Goal: Answer question/provide support

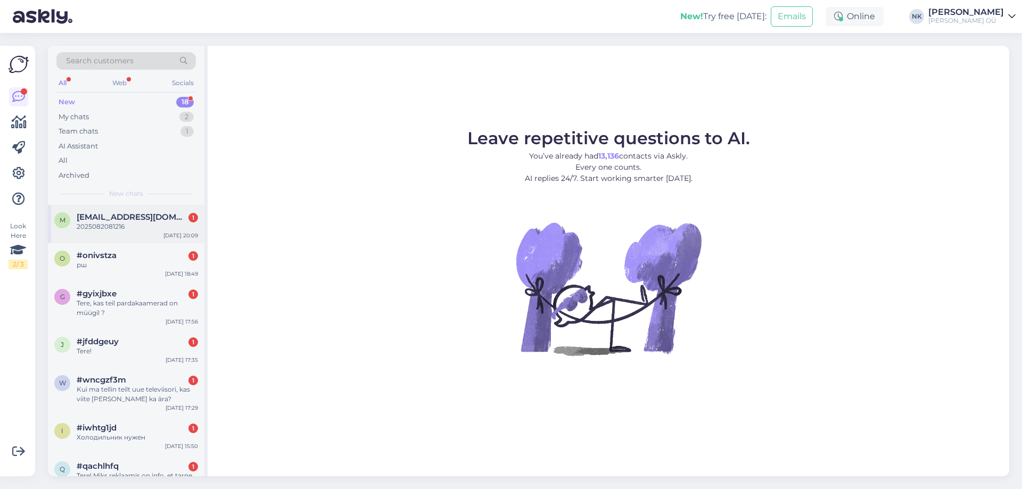
click at [146, 225] on div "2025082081216" at bounding box center [137, 227] width 121 height 10
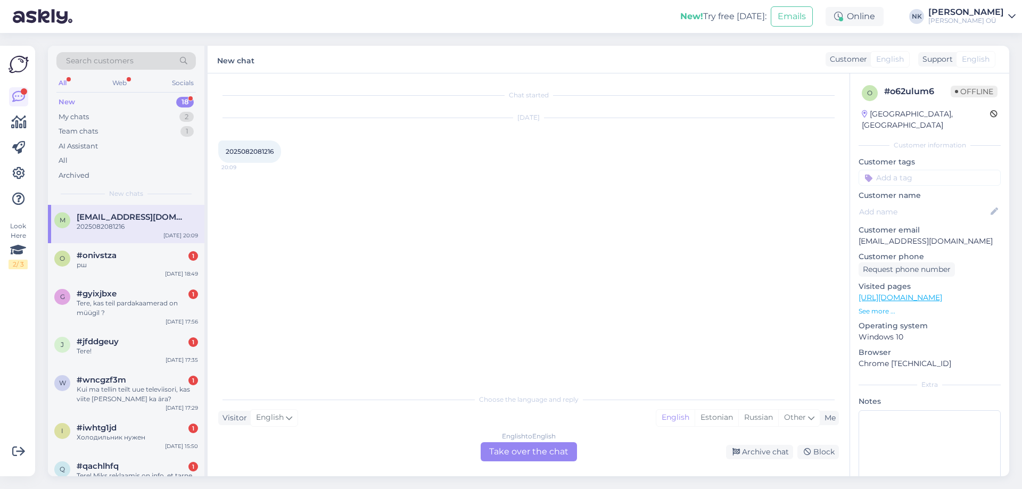
click at [557, 448] on div "English to English Take over the chat" at bounding box center [529, 451] width 96 height 19
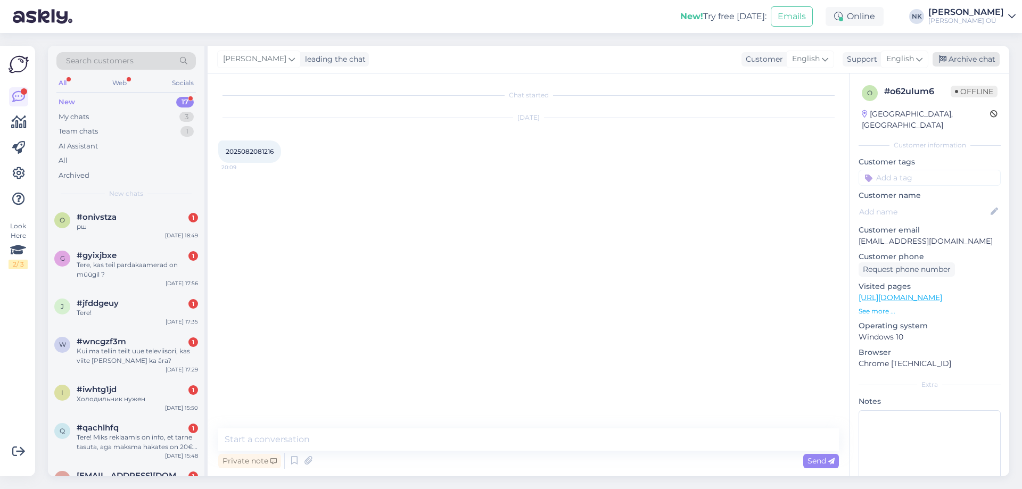
click at [959, 62] on div "Archive chat" at bounding box center [966, 59] width 67 height 14
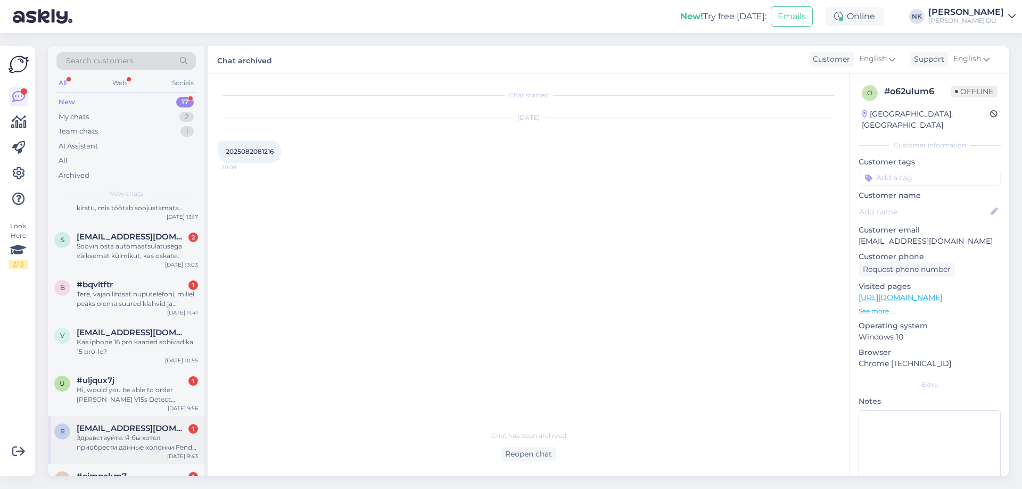
scroll to position [495, 0]
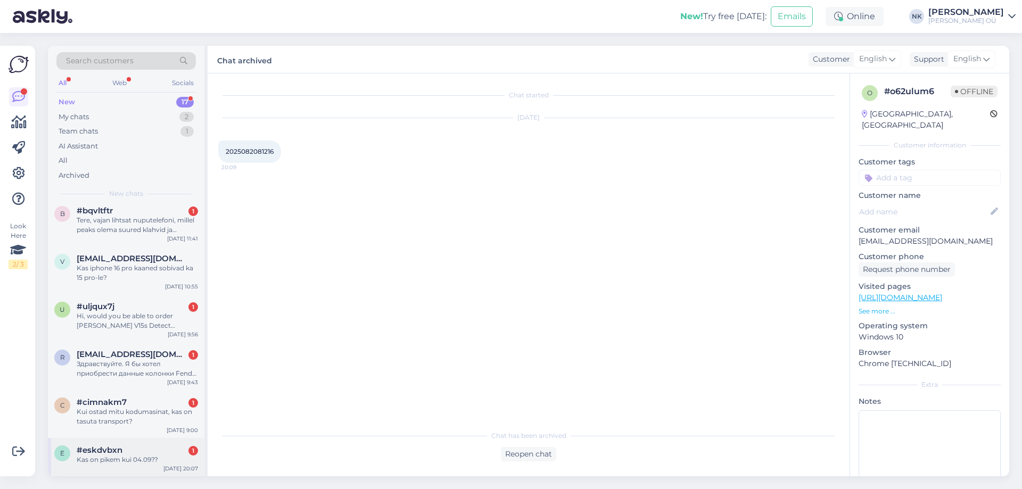
click at [142, 455] on div "#eskdvbxn 1" at bounding box center [137, 451] width 121 height 10
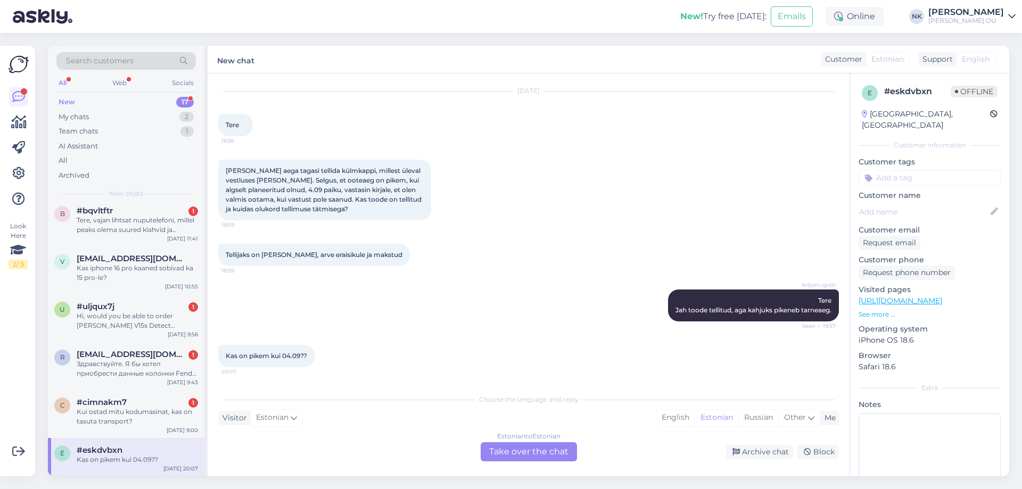
click at [501, 442] on div "Estonian to Estonian Take over the chat" at bounding box center [529, 451] width 96 height 19
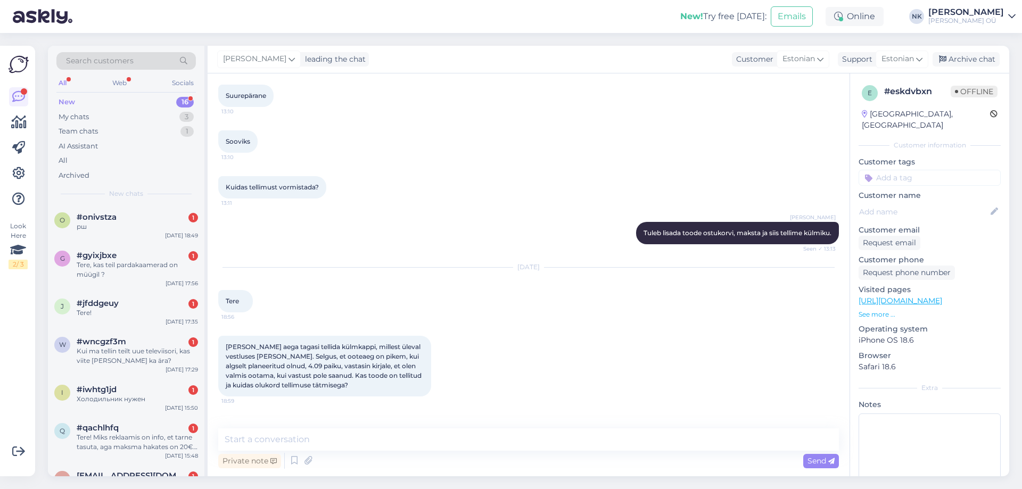
scroll to position [524, 0]
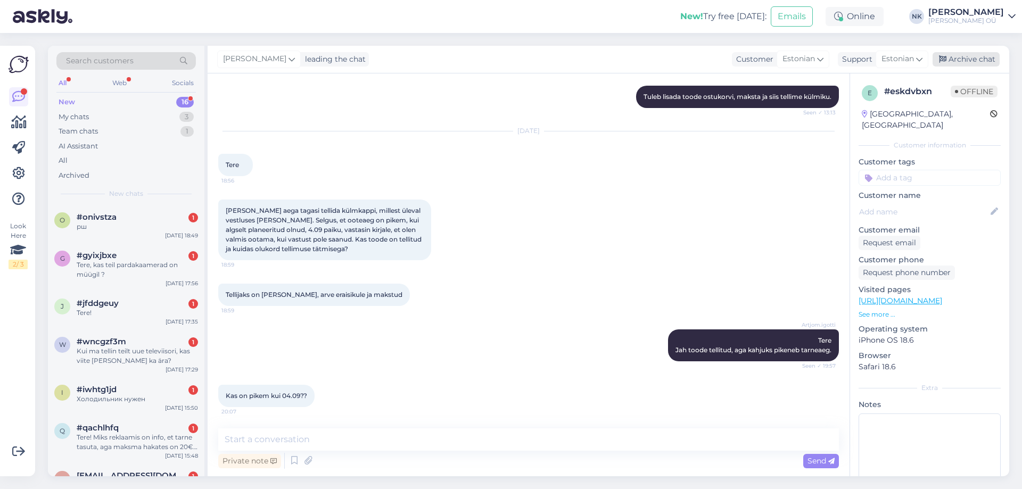
click at [970, 60] on div "Archive chat" at bounding box center [966, 59] width 67 height 14
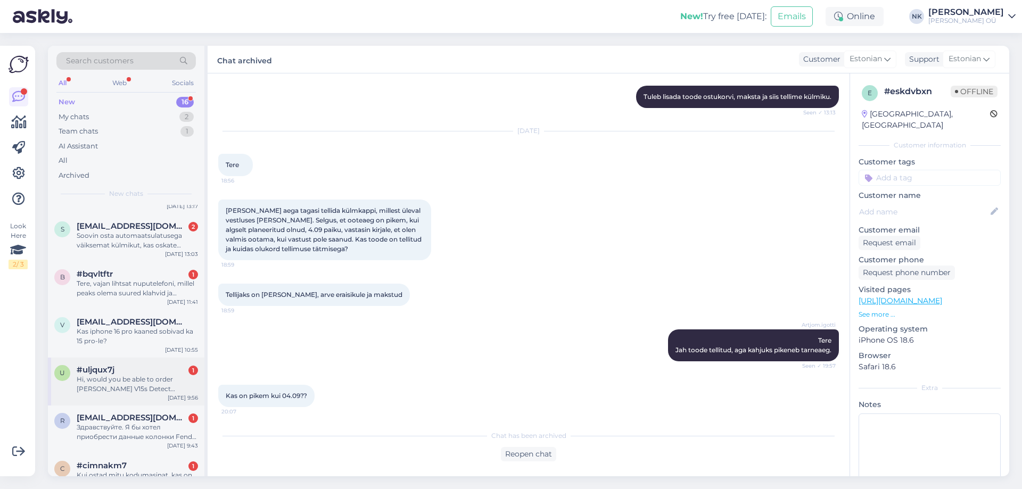
scroll to position [457, 0]
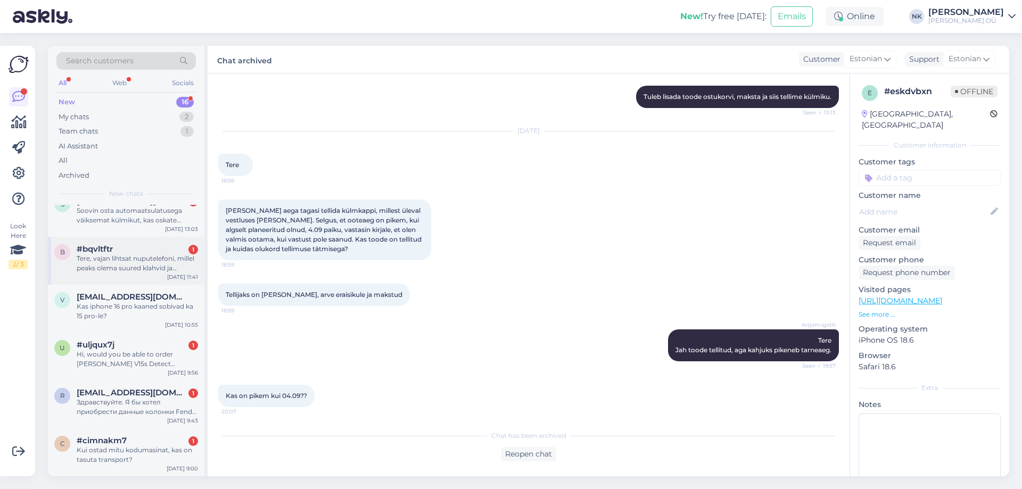
click at [98, 273] on div "Tere, vajan lihtsat nuputelefoni, millel peaks olema suured klahvid ja kindlast…" at bounding box center [137, 263] width 121 height 19
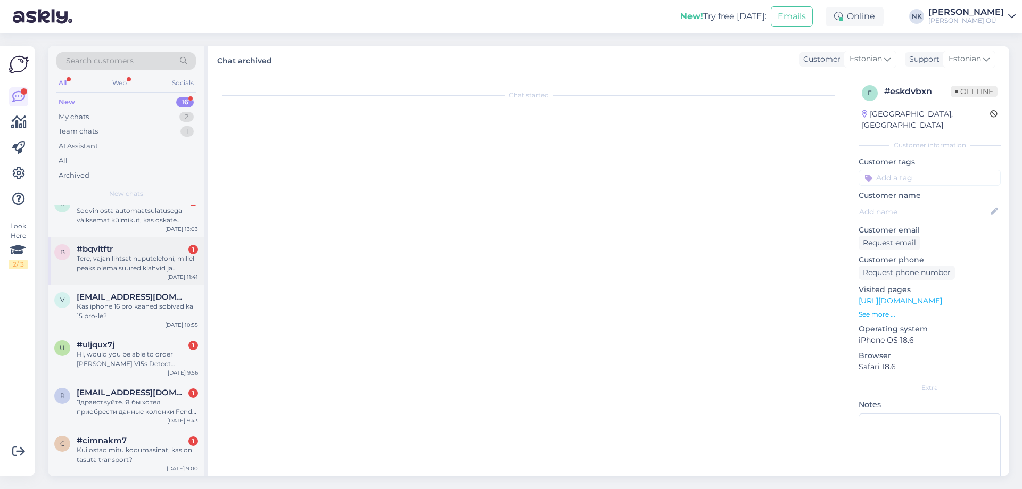
scroll to position [0, 0]
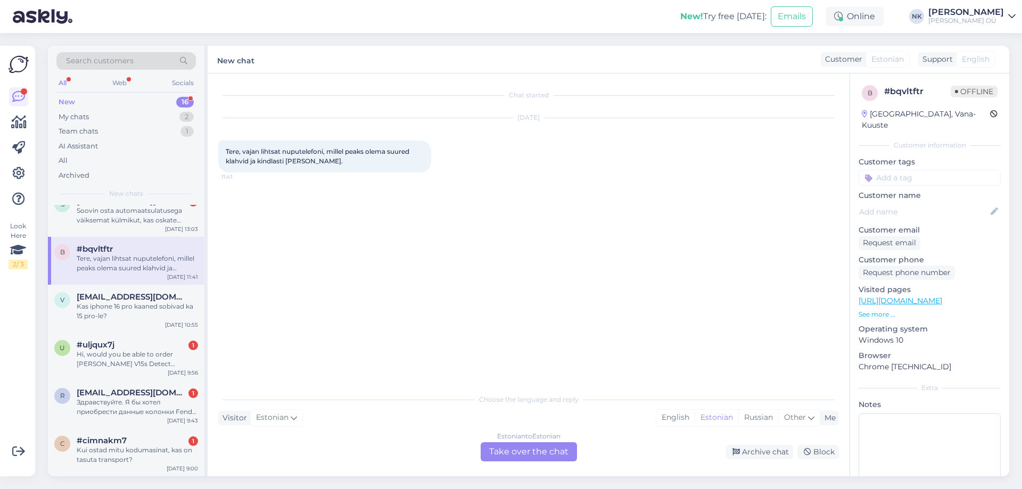
click at [514, 446] on div "Estonian to Estonian Take over the chat" at bounding box center [529, 451] width 96 height 19
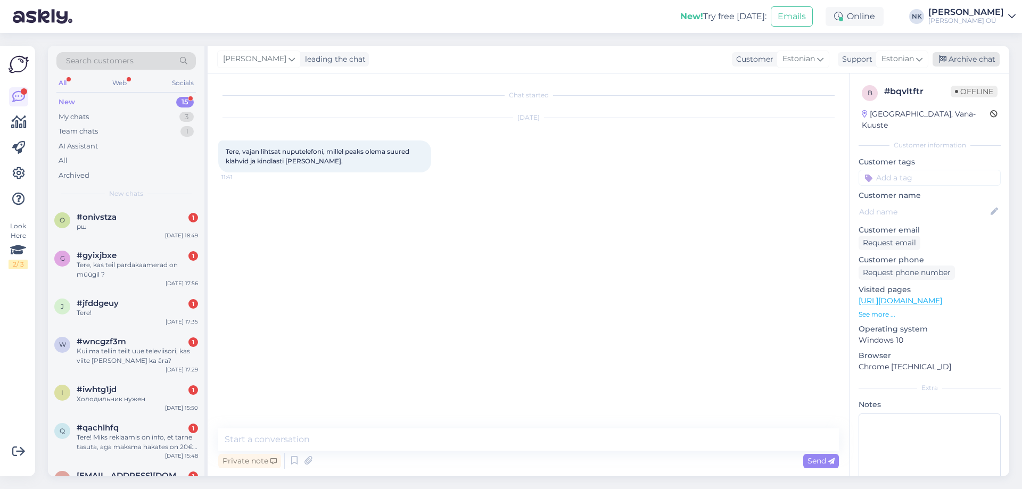
click at [965, 60] on div "Archive chat" at bounding box center [966, 59] width 67 height 14
click at [70, 215] on div "o #onivstza 1 рш" at bounding box center [126, 221] width 144 height 19
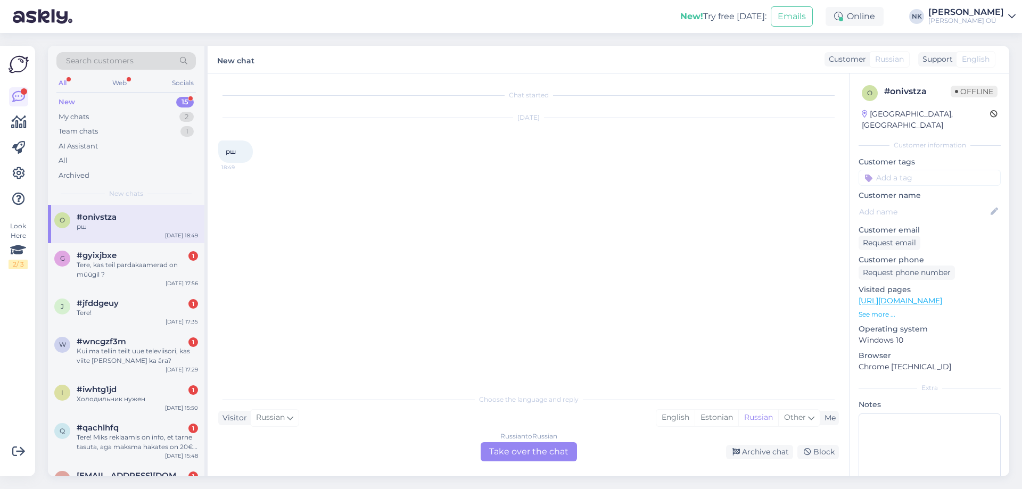
click at [543, 446] on div "Russian to Russian Take over the chat" at bounding box center [529, 451] width 96 height 19
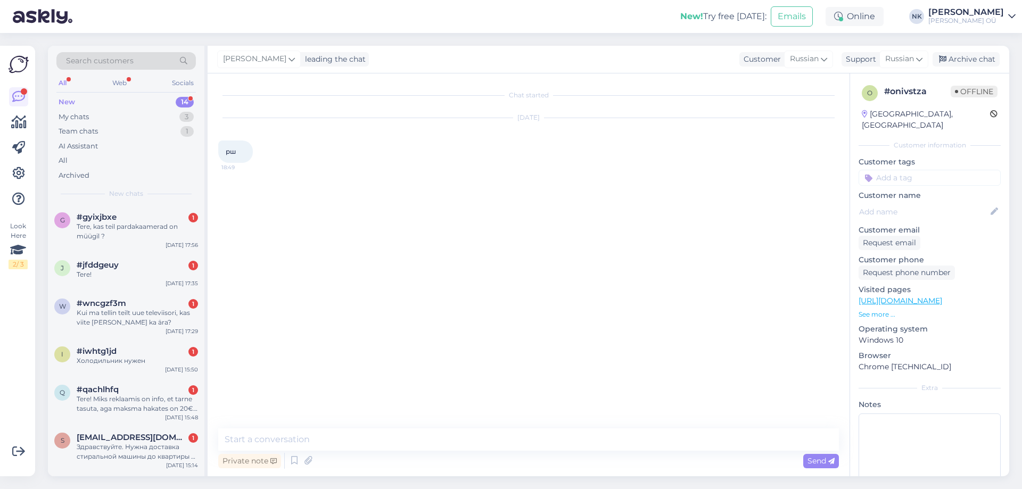
drag, startPoint x: 963, startPoint y: 62, endPoint x: 926, endPoint y: 73, distance: 38.4
click at [963, 62] on div "Archive chat" at bounding box center [966, 59] width 67 height 14
click at [86, 233] on div "Tere, kas teil pardakaamerad on müügil ?" at bounding box center [137, 231] width 121 height 19
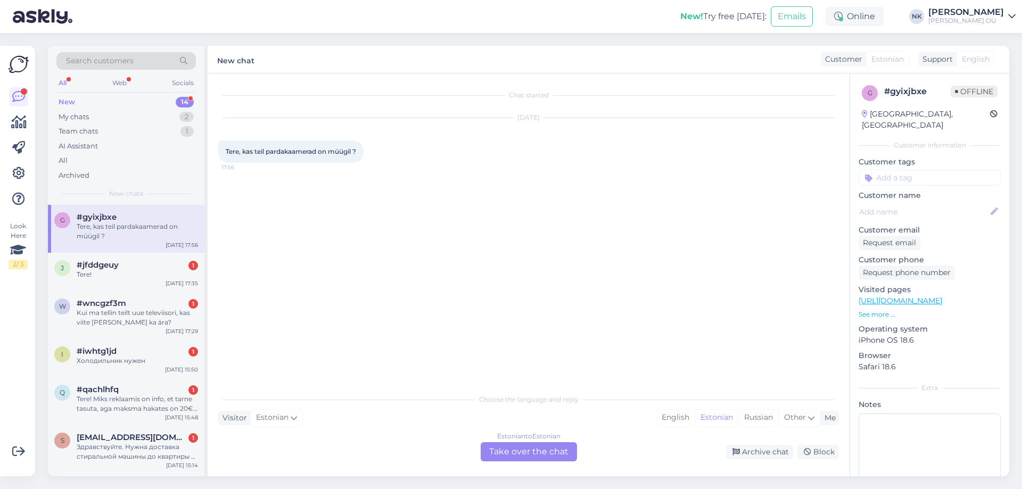
click at [523, 452] on div "Estonian to Estonian Take over the chat" at bounding box center [529, 451] width 96 height 19
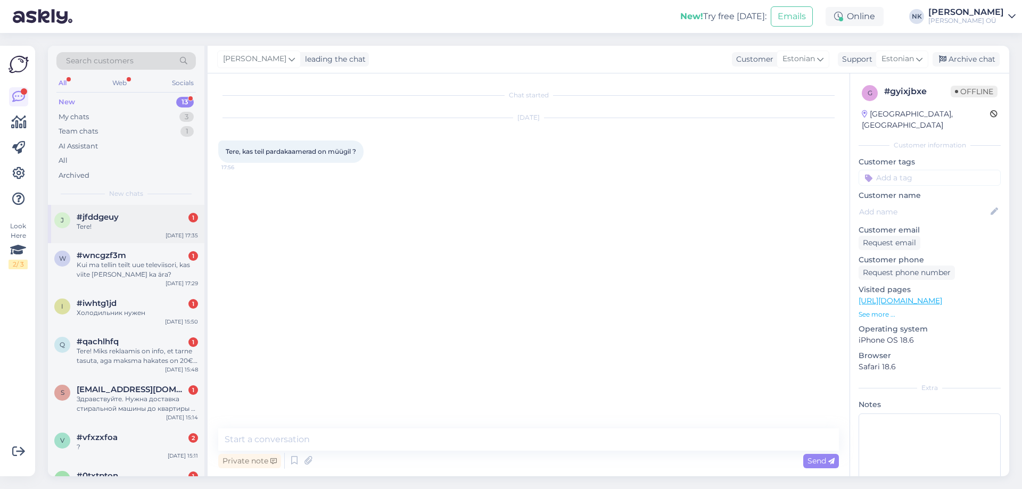
click at [89, 217] on span "#jfddgeuy" at bounding box center [98, 217] width 42 height 10
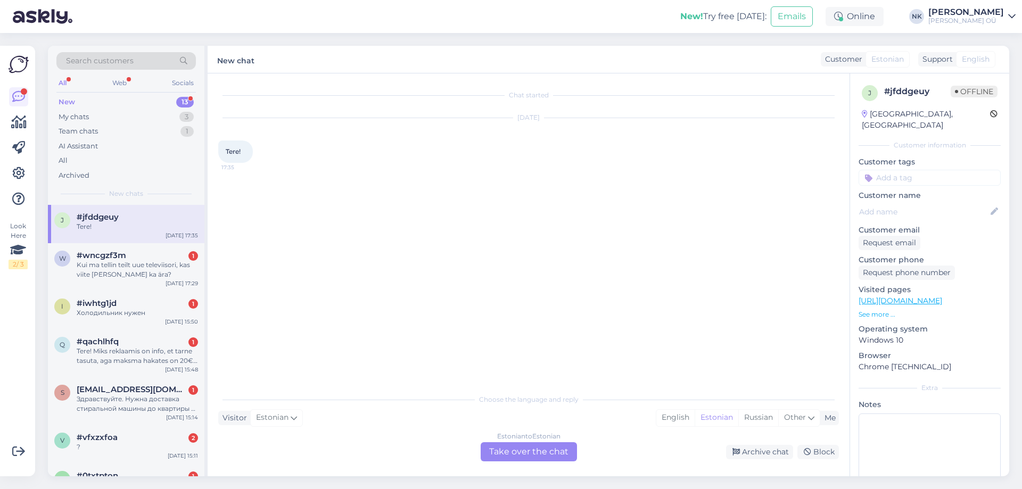
click at [541, 438] on div "Estonian to Estonian" at bounding box center [528, 437] width 63 height 10
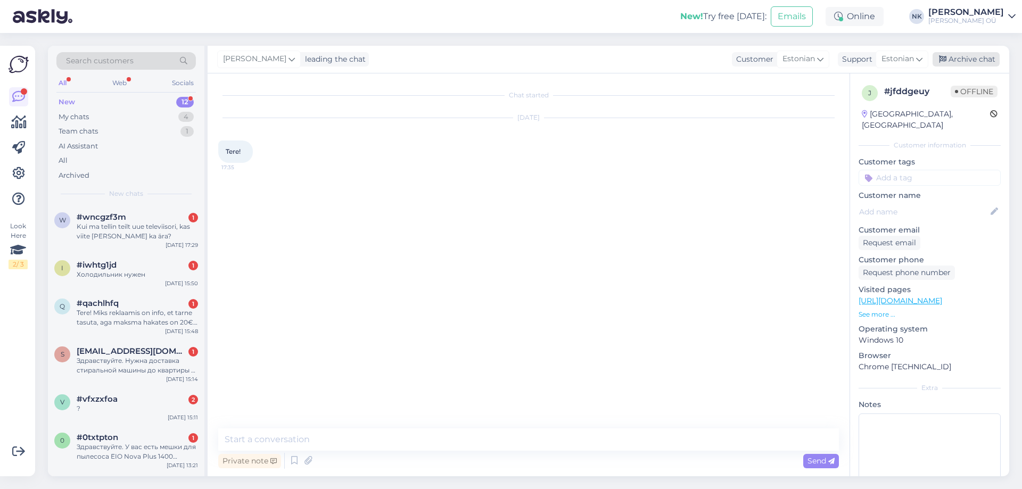
click at [963, 61] on div "Archive chat" at bounding box center [966, 59] width 67 height 14
click at [186, 221] on div "#wncgzf3m 1" at bounding box center [137, 217] width 121 height 10
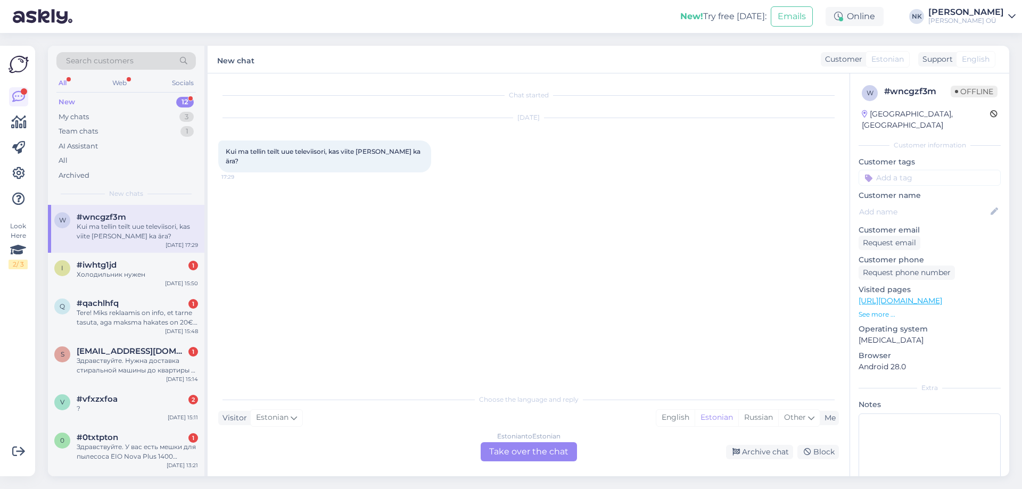
click at [493, 447] on div "Estonian to Estonian Take over the chat" at bounding box center [529, 451] width 96 height 19
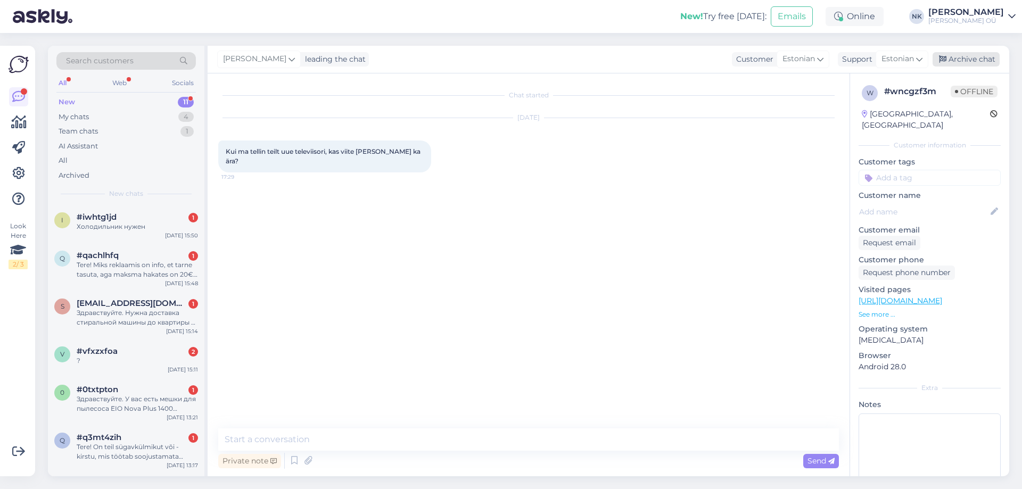
click at [989, 56] on div "Archive chat" at bounding box center [966, 59] width 67 height 14
click at [141, 220] on div "#iwhtg1jd 1" at bounding box center [137, 217] width 121 height 10
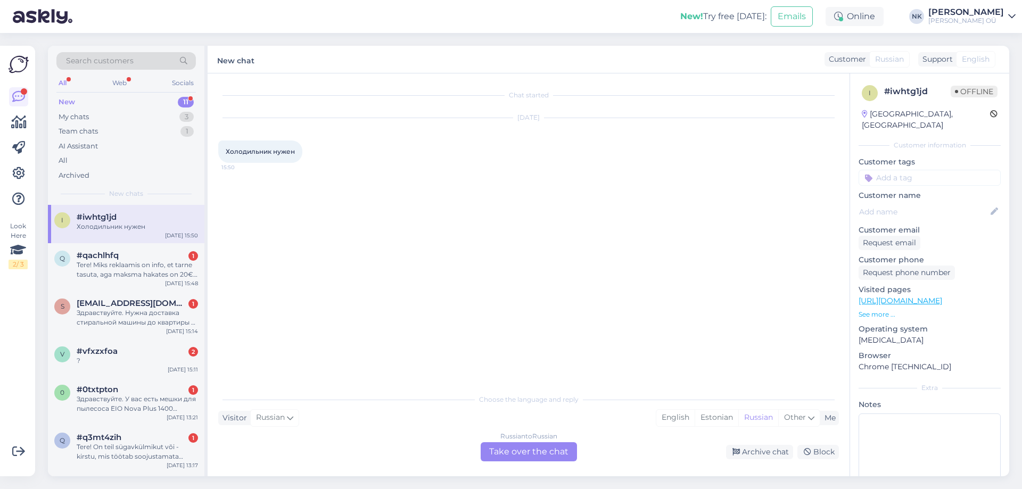
click at [510, 450] on div "Russian to Russian Take over the chat" at bounding box center [529, 451] width 96 height 19
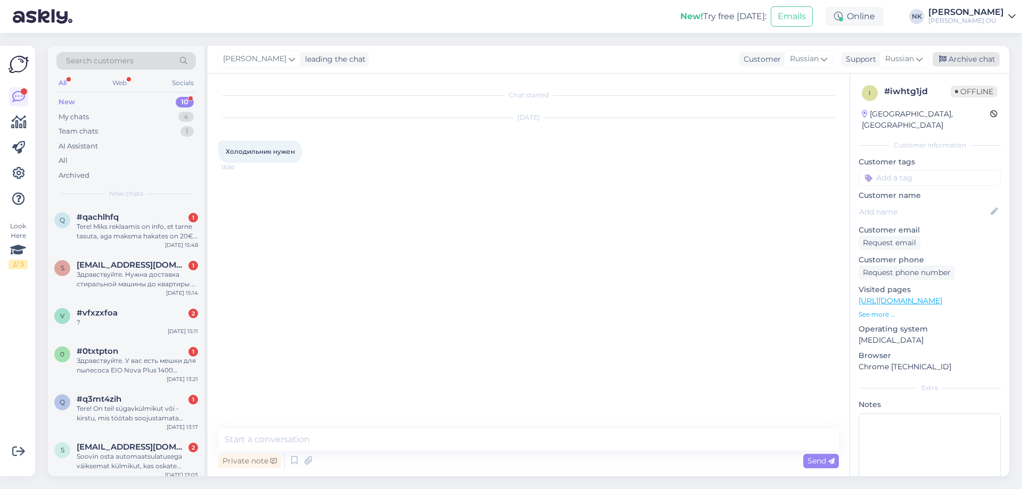
click at [966, 60] on div "Archive chat" at bounding box center [966, 59] width 67 height 14
click at [153, 223] on div "Tere! Miks reklaamis on info, et tarne tasuta, aga maksma hakates on 20€ tarne?" at bounding box center [137, 231] width 121 height 19
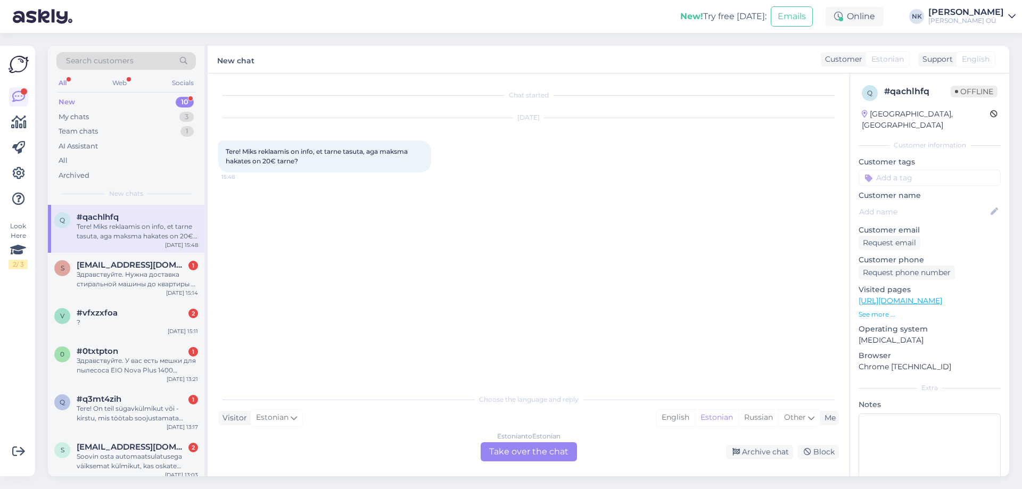
click at [531, 439] on div "Estonian to Estonian" at bounding box center [528, 437] width 63 height 10
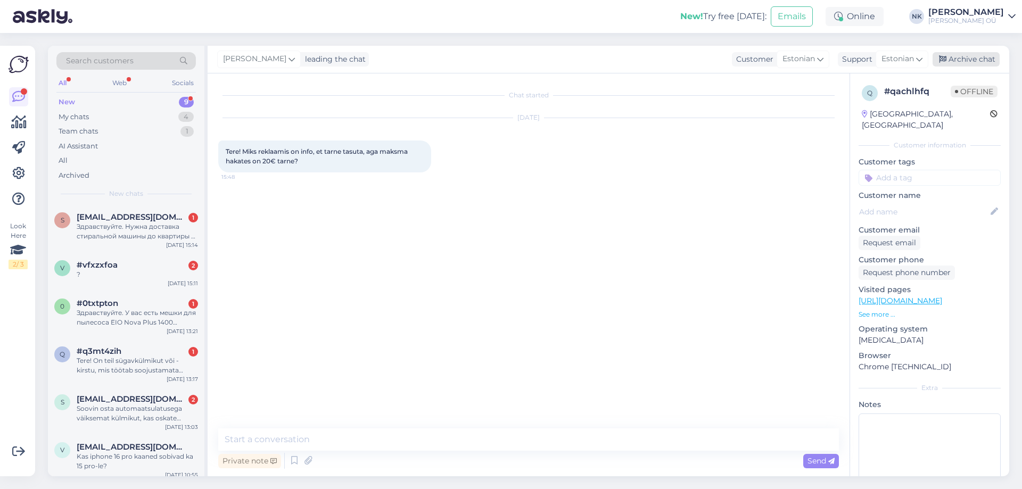
click at [959, 58] on div "Archive chat" at bounding box center [966, 59] width 67 height 14
click at [128, 239] on div "Здравствуйте. Нужна доставка стиральной машины до квартиры в [GEOGRAPHIC_DATA] …" at bounding box center [137, 231] width 121 height 19
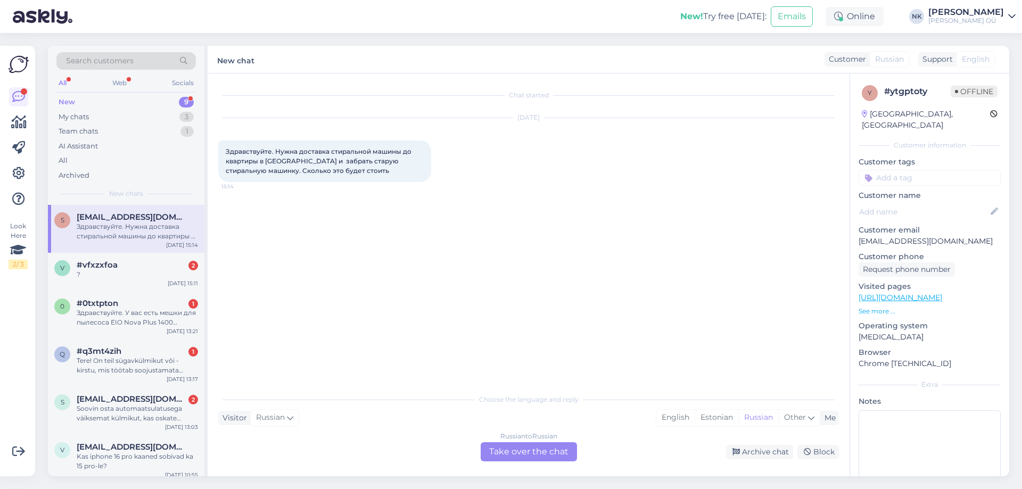
click at [502, 461] on div "Chat started [DATE] Здравствуйте. Нужна доставка стиральной машины до квартиры …" at bounding box center [529, 274] width 642 height 403
click at [511, 446] on div "Russian to Russian Take over the chat" at bounding box center [529, 451] width 96 height 19
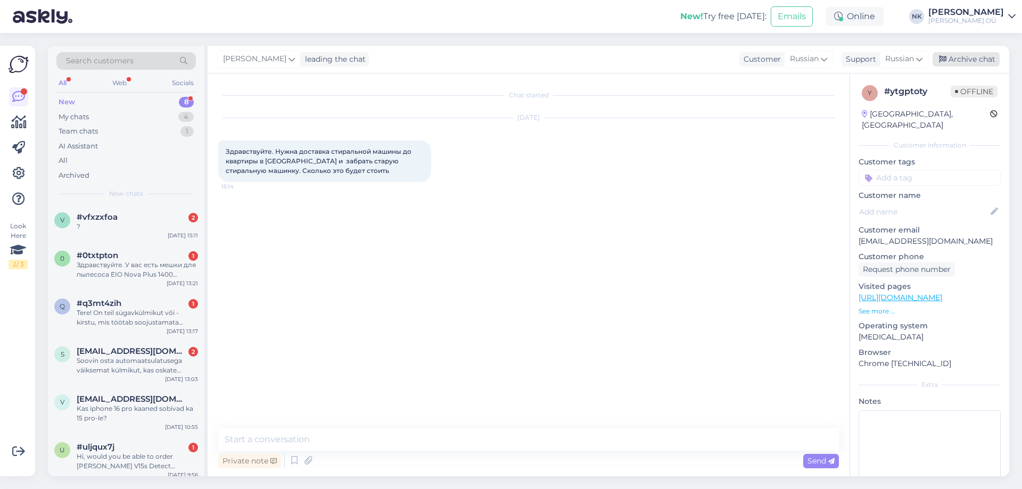
click at [947, 64] on div "Archive chat" at bounding box center [966, 59] width 67 height 14
click at [198, 227] on div "v #vfxzxfoa 2 ? [DATE] 15:11" at bounding box center [126, 224] width 156 height 38
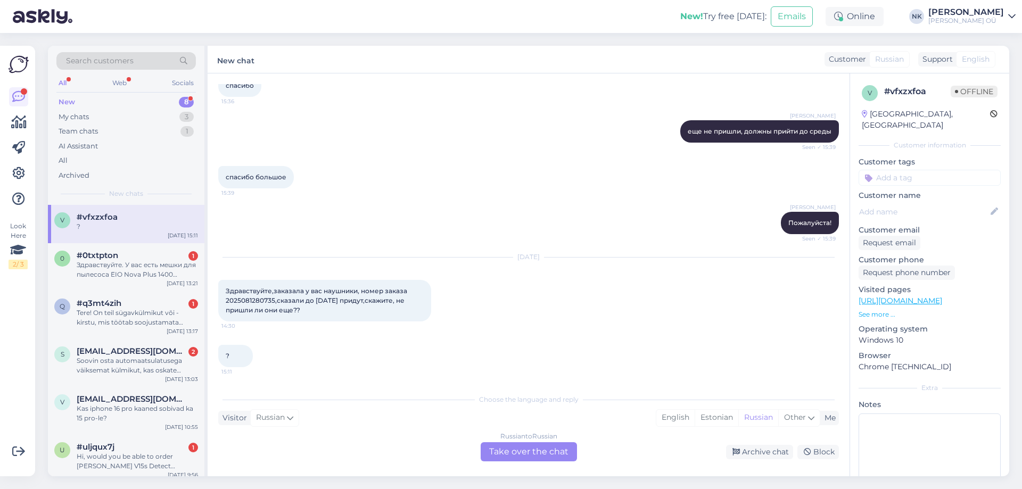
click at [520, 450] on div "Russian to Russian Take over the chat" at bounding box center [529, 451] width 96 height 19
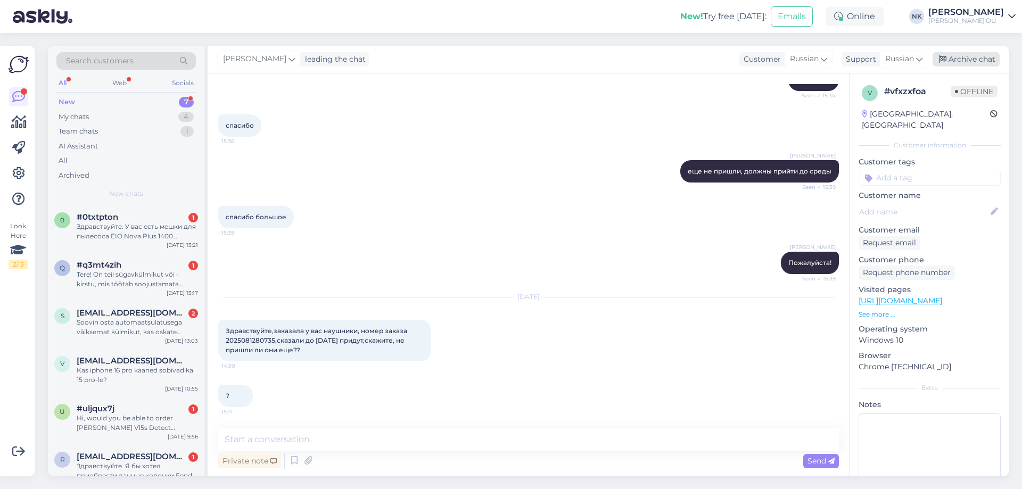
click at [956, 52] on div "Archive chat" at bounding box center [966, 59] width 67 height 14
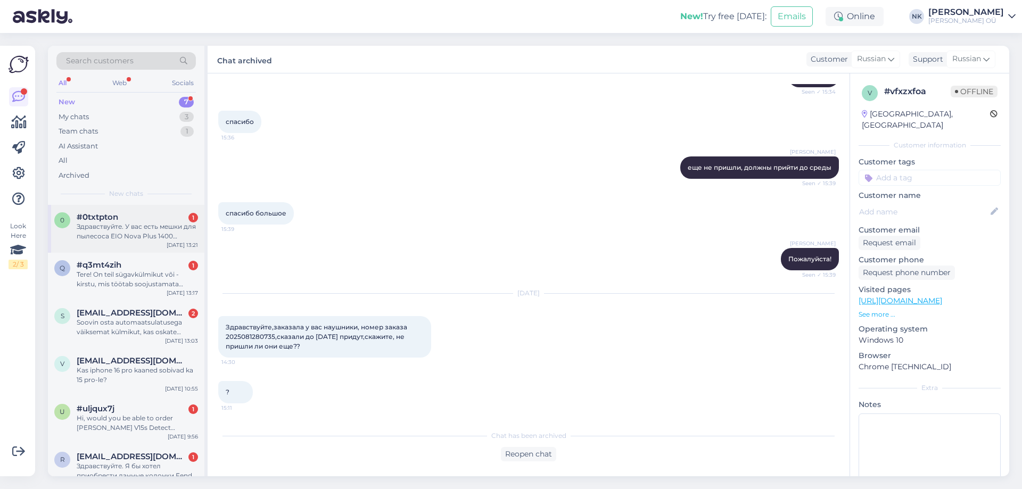
click at [142, 222] on div "Здравствуйте. У вас есть мешки для пылесоса EIO Nova Plus 1400 electronic?" at bounding box center [137, 231] width 121 height 19
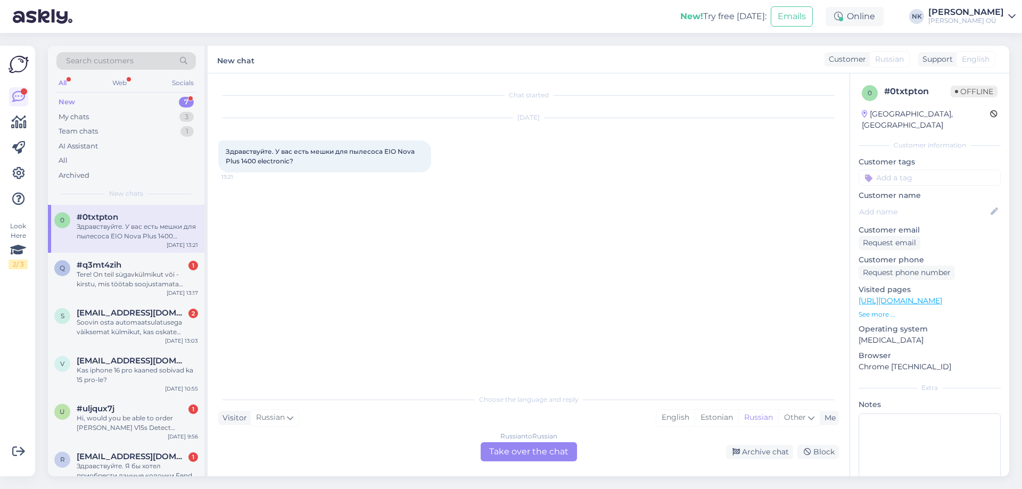
scroll to position [0, 0]
drag, startPoint x: 491, startPoint y: 432, endPoint x: 516, endPoint y: 447, distance: 28.9
click at [491, 433] on div "Choose the language and reply Visitor Russian Me English Estonian Russian Other…" at bounding box center [528, 425] width 621 height 73
click at [529, 455] on div "Russian to Russian Take over the chat" at bounding box center [529, 451] width 96 height 19
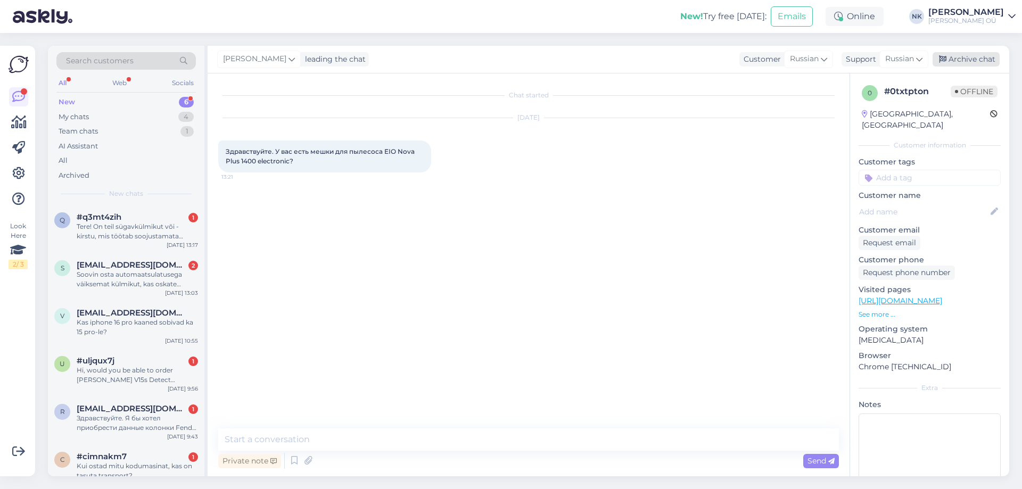
click at [974, 53] on div "Archive chat" at bounding box center [966, 59] width 67 height 14
click at [168, 324] on div "Kas iphone 16 pro kaaned sobivad ka 15 pro-le?" at bounding box center [137, 327] width 121 height 19
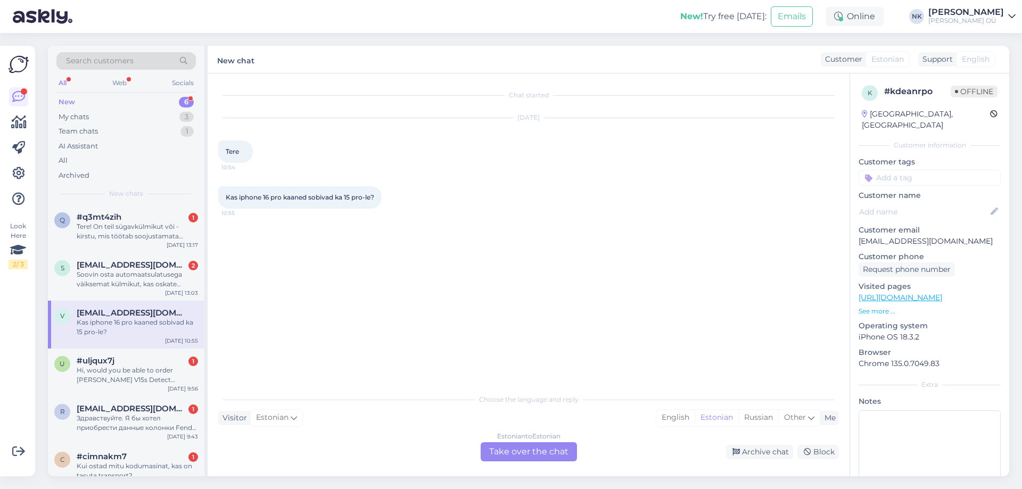
click at [493, 448] on div "Estonian to Estonian Take over the chat" at bounding box center [529, 451] width 96 height 19
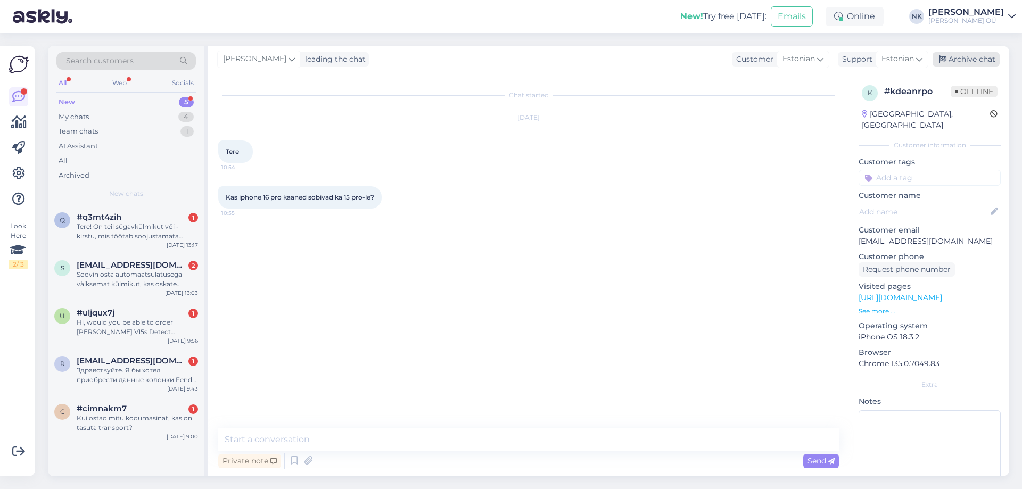
click at [970, 63] on div "Archive chat" at bounding box center [966, 59] width 67 height 14
click at [167, 205] on div "q #q3mt4zih 1 Tere! On teil sügavkülmikut või -kirstu, mis töötab soojustamata …" at bounding box center [126, 229] width 156 height 48
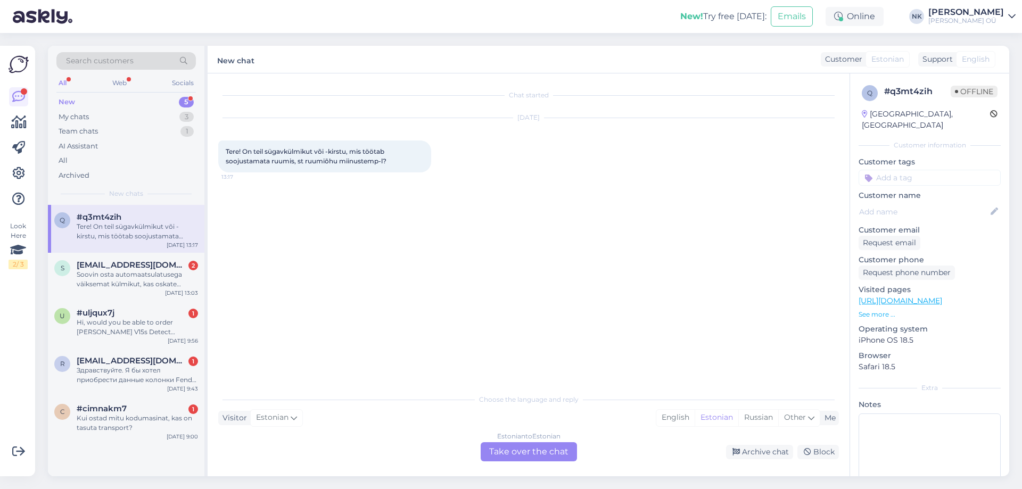
click at [560, 442] on div "Estonian to Estonian Take over the chat" at bounding box center [529, 451] width 96 height 19
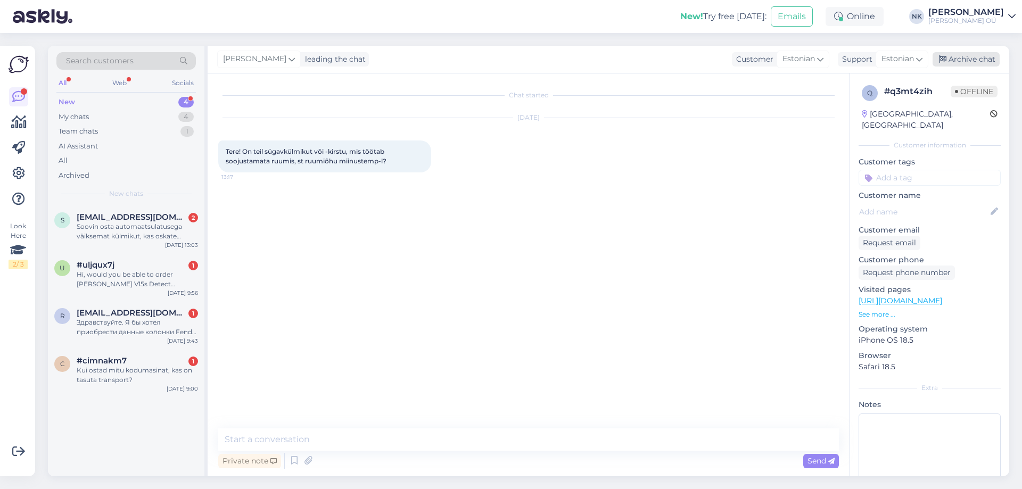
click at [969, 59] on div "Archive chat" at bounding box center [966, 59] width 67 height 14
click at [177, 223] on div "Soovin osta automaatsulatusega väiksemat külmikut, kas oskate midagi soovitada." at bounding box center [137, 231] width 121 height 19
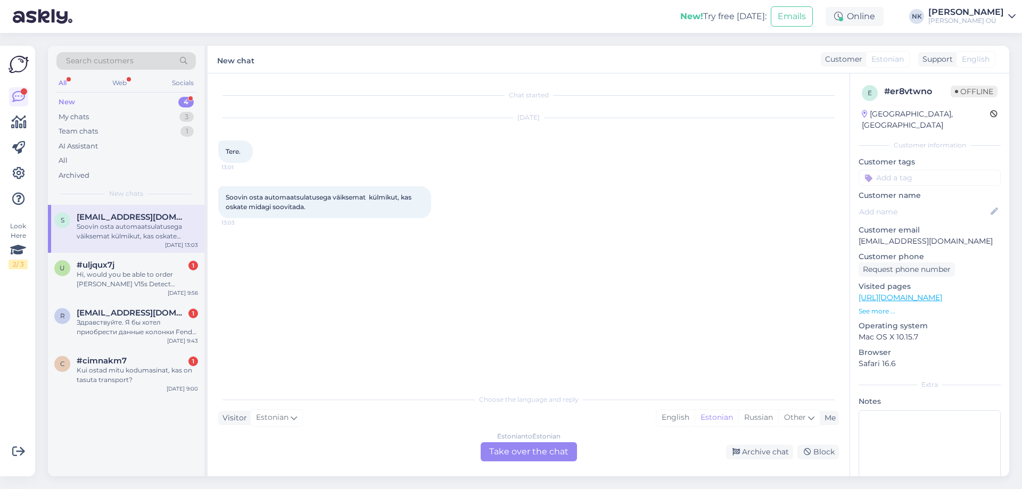
click at [506, 444] on div "Estonian to Estonian Take over the chat" at bounding box center [529, 451] width 96 height 19
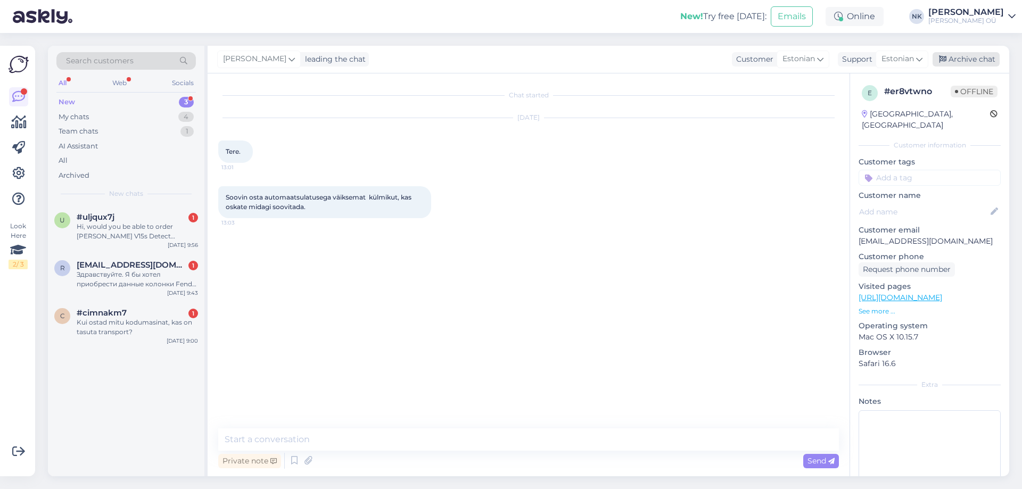
click at [981, 53] on div "Archive chat" at bounding box center [966, 59] width 67 height 14
click at [161, 210] on div "u #uljqux7j 1 Hi, would you be able to order [PERSON_NAME] V15s Detect Submarin…" at bounding box center [126, 229] width 156 height 48
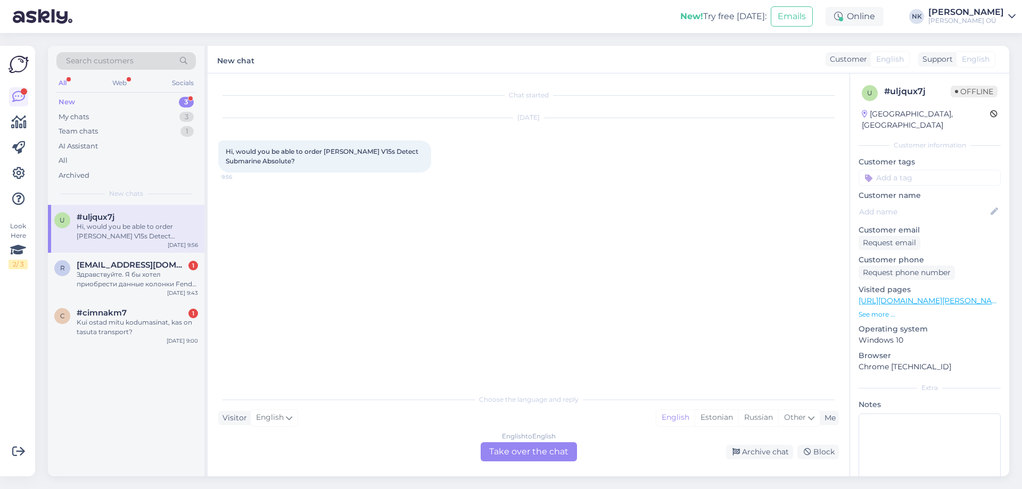
click at [507, 438] on div "English to English" at bounding box center [529, 437] width 54 height 10
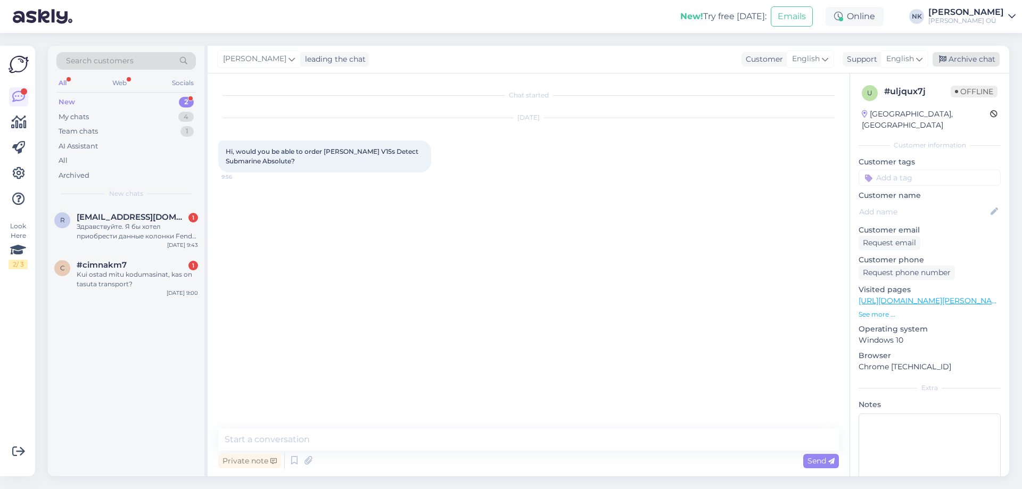
click at [966, 55] on div "Archive chat" at bounding box center [966, 59] width 67 height 14
click at [71, 230] on div "r [EMAIL_ADDRESS][DOMAIN_NAME] 1 Здравствуйте. Я бы хотел приобрести данные кол…" at bounding box center [126, 226] width 144 height 29
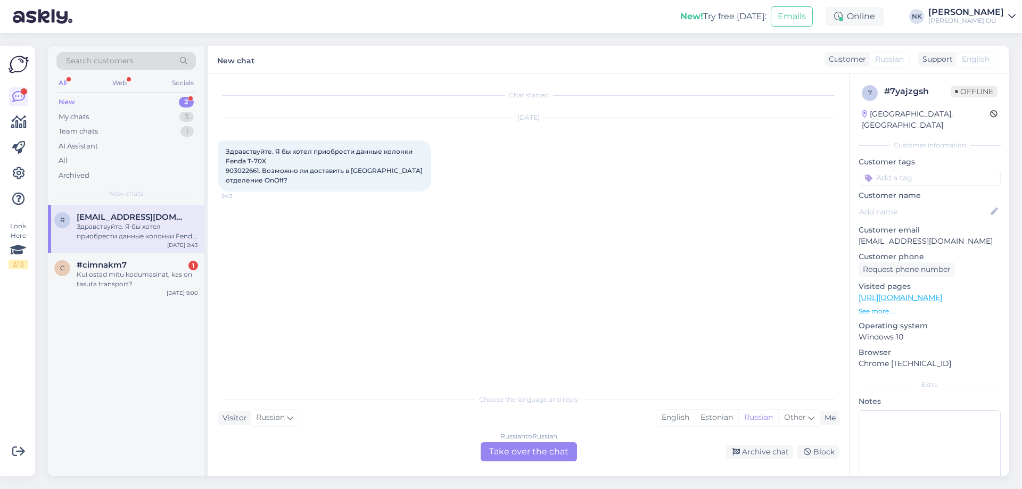
click at [479, 437] on div "Choose the language and reply Visitor Russian Me English Estonian Russian Other…" at bounding box center [528, 425] width 621 height 73
click at [517, 439] on div "Russian to Russian" at bounding box center [528, 437] width 57 height 10
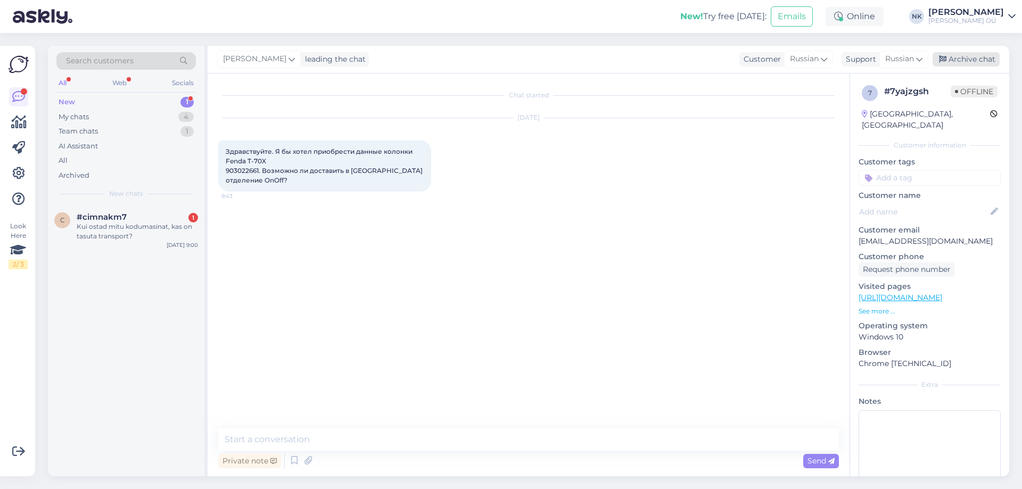
click at [968, 58] on div "Archive chat" at bounding box center [966, 59] width 67 height 14
click at [182, 219] on div "#cimnakm7 1" at bounding box center [137, 217] width 121 height 10
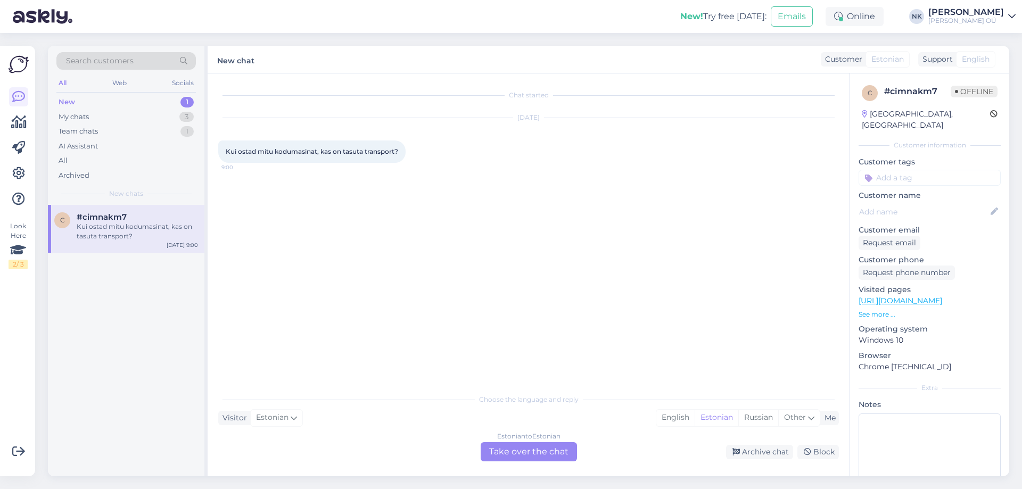
click at [538, 442] on div "Estonian to Estonian Take over the chat" at bounding box center [529, 451] width 96 height 19
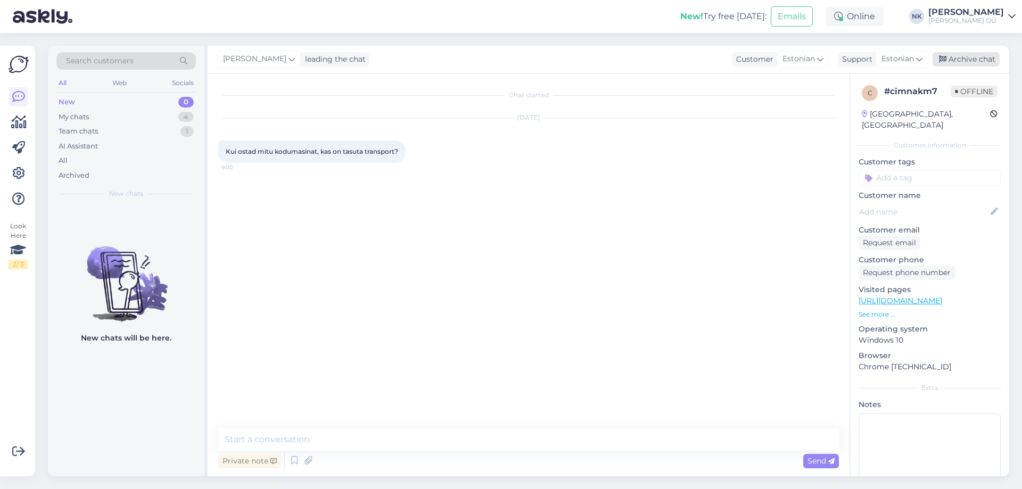
click at [962, 60] on div "Archive chat" at bounding box center [966, 59] width 67 height 14
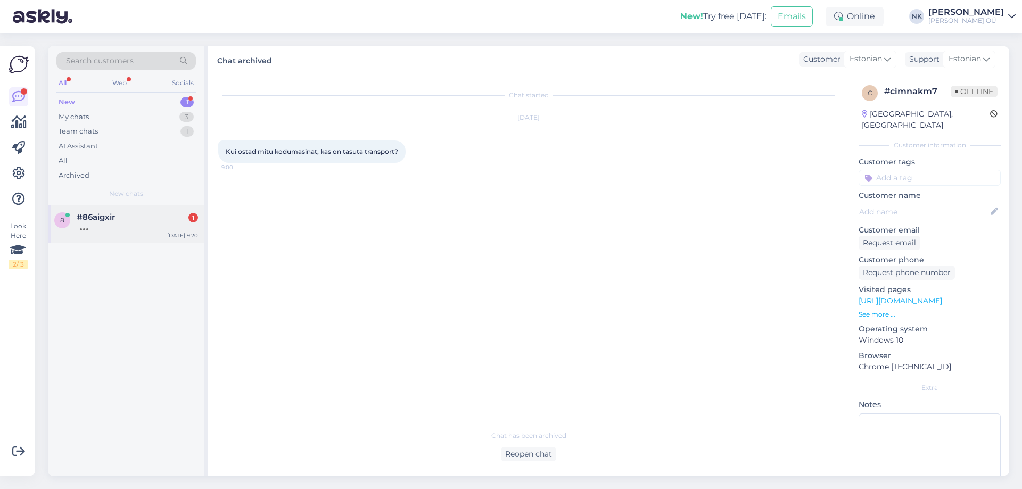
click at [160, 217] on div "#86aigxir 1" at bounding box center [137, 217] width 121 height 10
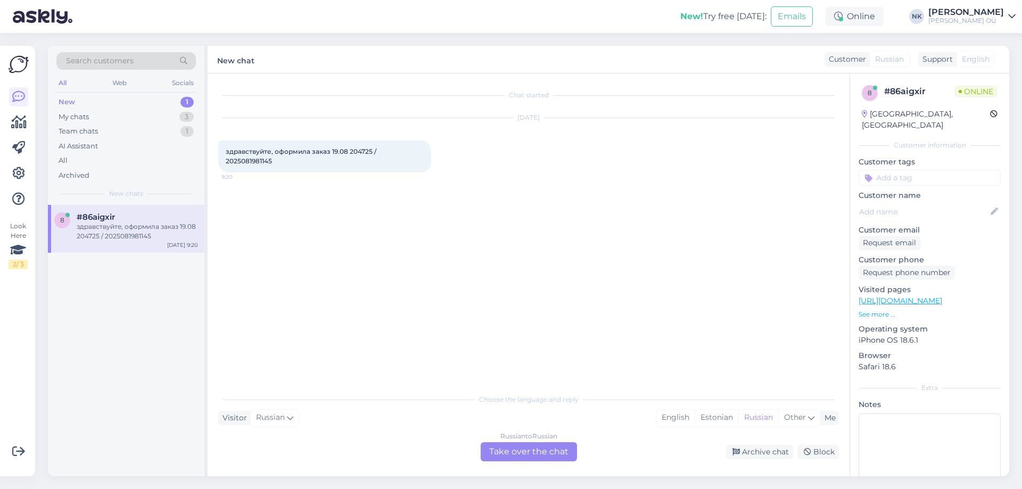
click at [250, 159] on span "здравствуйте, оформила заказ 19.08 204725 / 2025081981145" at bounding box center [302, 156] width 152 height 18
copy div "2025081981145 9:20"
click at [518, 457] on div "Russian to Russian Take over the chat" at bounding box center [529, 451] width 96 height 19
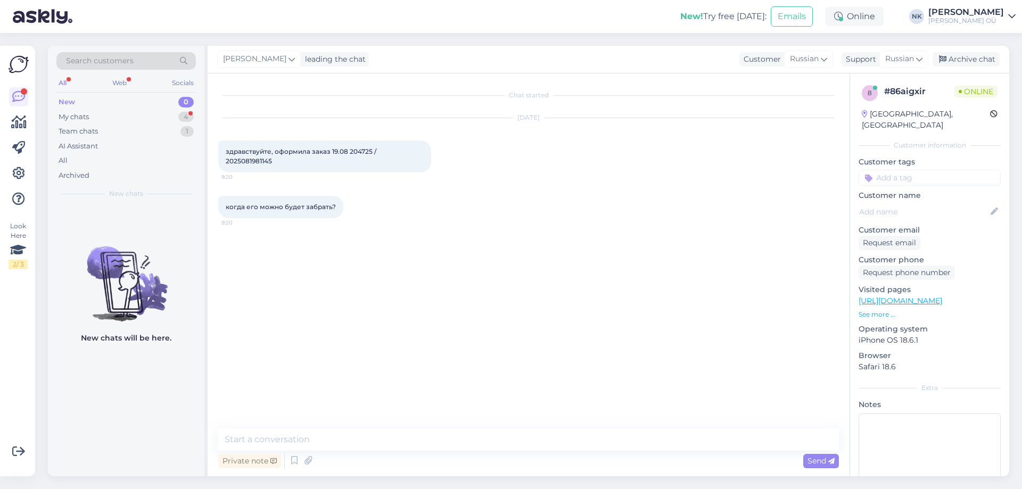
click at [337, 425] on div "Chat started [DATE] здравствуйте, оформила заказ 19.08 204725 / 2025081981145 9…" at bounding box center [529, 274] width 642 height 403
click at [337, 427] on div "Chat started [DATE] здравствуйте, оформила заказ 19.08 204725 / 2025081981145 9…" at bounding box center [529, 274] width 642 height 403
click at [333, 435] on textarea at bounding box center [528, 439] width 621 height 22
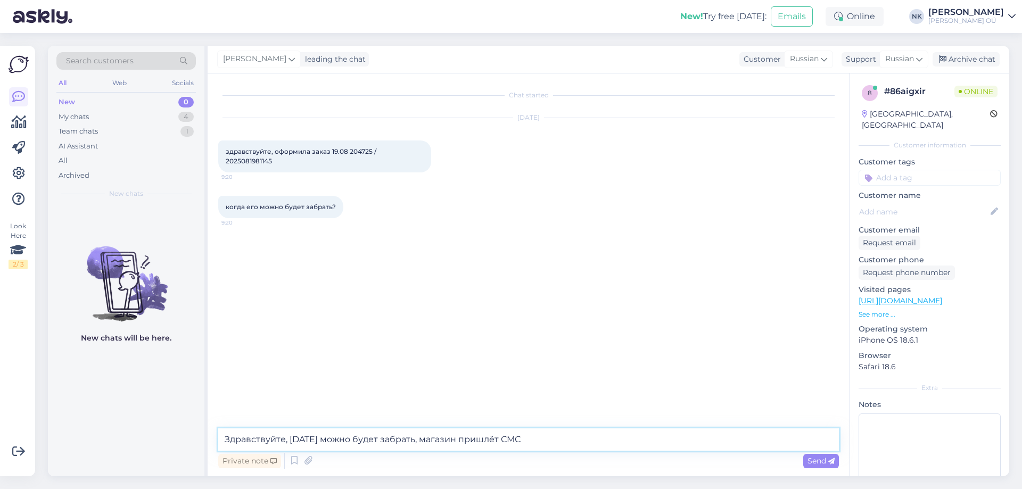
drag, startPoint x: 532, startPoint y: 438, endPoint x: 421, endPoint y: 445, distance: 111.5
click at [421, 445] on textarea "Здравствуйте, [DATE] можно будет забрать, магазин пришлёт СМС" at bounding box center [528, 439] width 621 height 22
click at [373, 444] on textarea "Здравствуйте, [DATE] можно будет забрать" at bounding box center [528, 439] width 621 height 22
type textarea "Здравствуйте, [DATE] можно забрать"
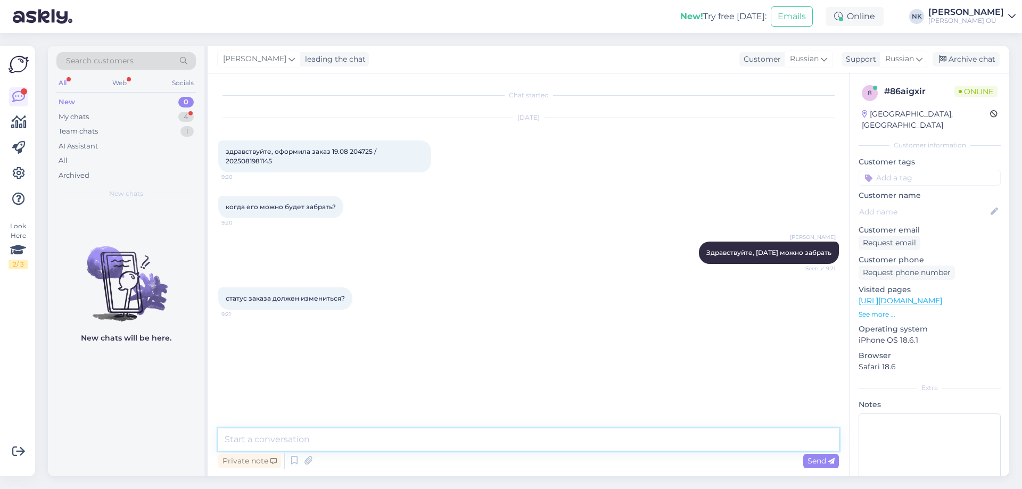
click at [343, 437] on textarea at bounding box center [528, 439] width 621 height 22
type textarea "Его уже можно забрать"
type textarea "Пожалуйста"
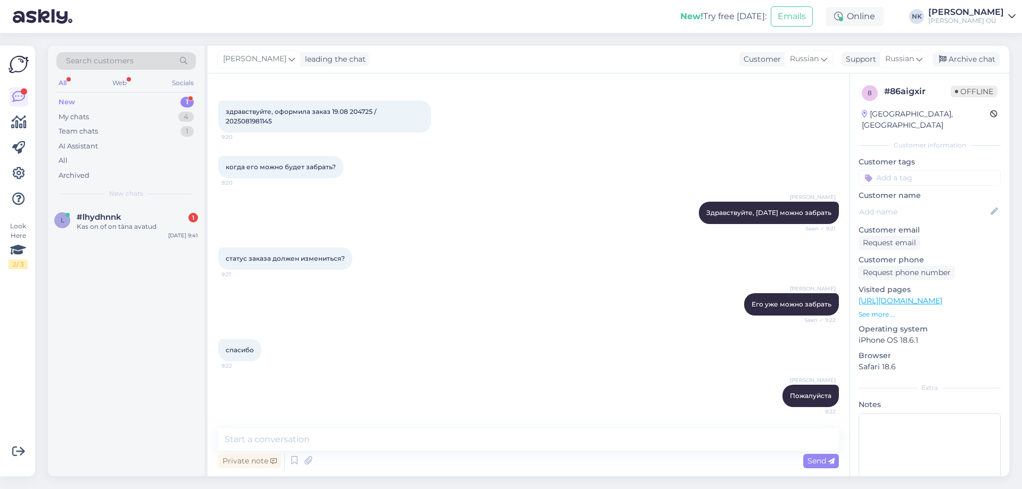
click at [170, 193] on div "New chats" at bounding box center [125, 194] width 139 height 10
click at [160, 220] on div "#lhydhnnk 1" at bounding box center [137, 217] width 121 height 10
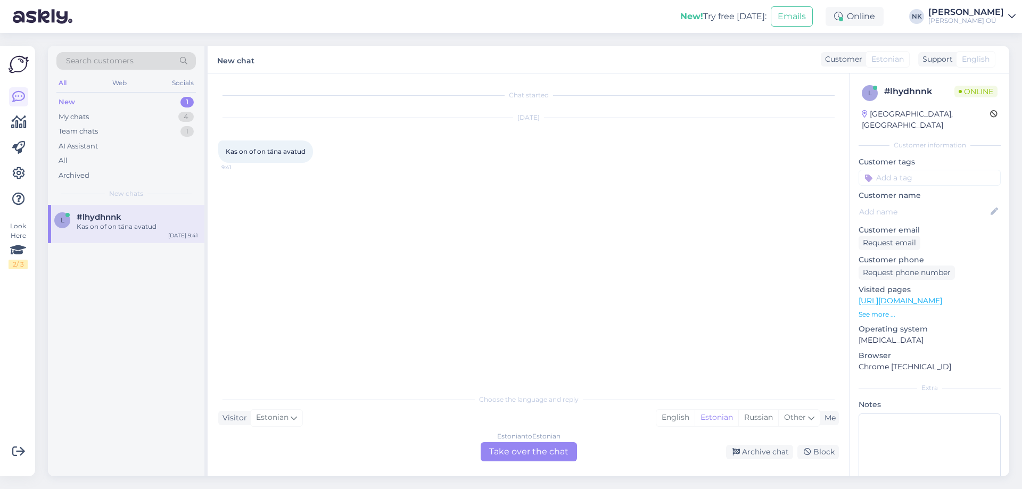
click at [533, 452] on div "Estonian to Estonian Take over the chat" at bounding box center [529, 451] width 96 height 19
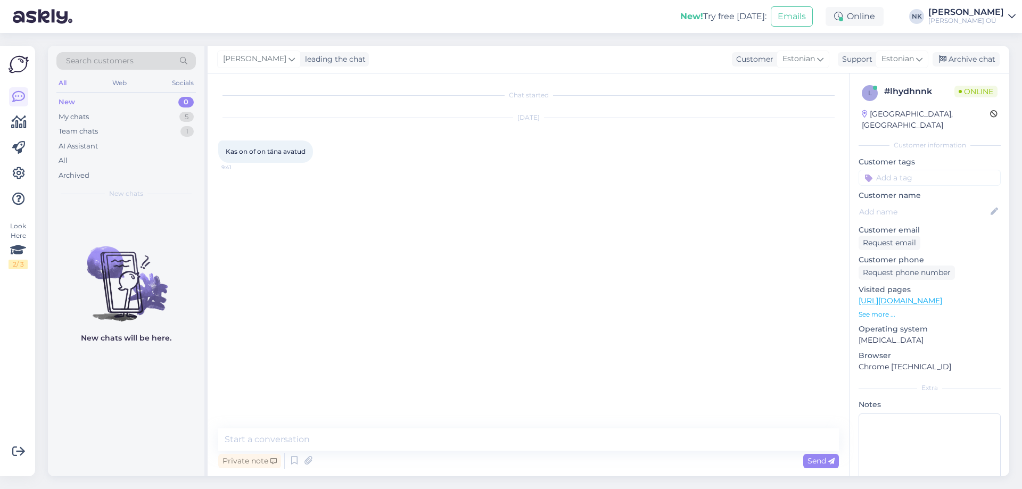
click at [498, 440] on textarea at bounding box center [528, 439] width 621 height 22
type textarea "Tere! Jah, kauplus on avatud"
